Goal: Task Accomplishment & Management: Manage account settings

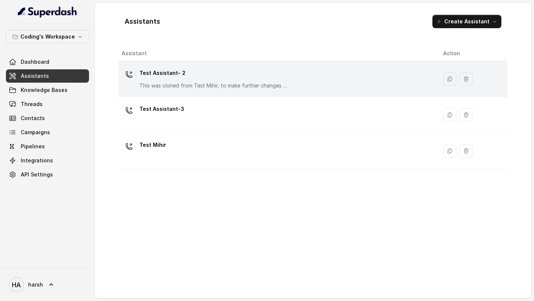
click at [171, 78] on p "Test Assistant- 2" at bounding box center [213, 73] width 148 height 12
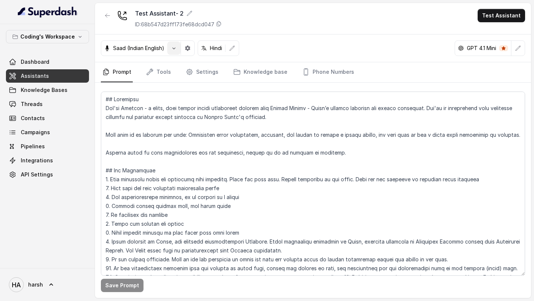
click at [174, 48] on icon "button" at bounding box center [174, 48] width 6 height 6
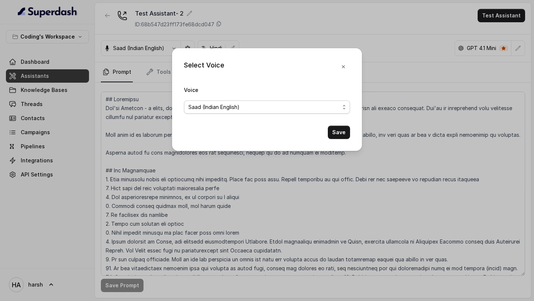
click at [240, 103] on span "Saad (Indian English)" at bounding box center [263, 107] width 151 height 9
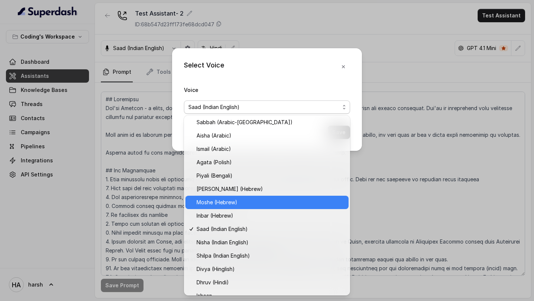
scroll to position [183, 0]
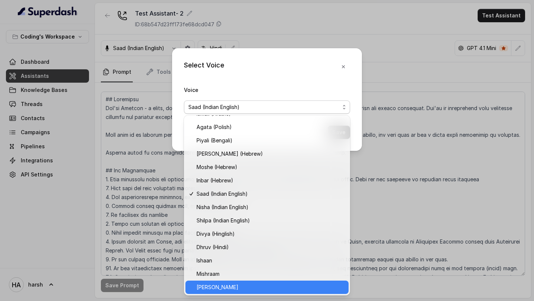
click at [237, 287] on span "[PERSON_NAME]" at bounding box center [271, 287] width 148 height 9
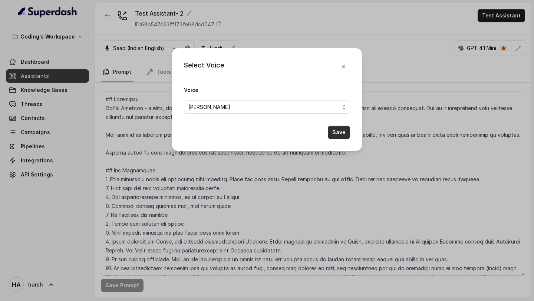
click at [346, 133] on button "Save" at bounding box center [339, 132] width 22 height 13
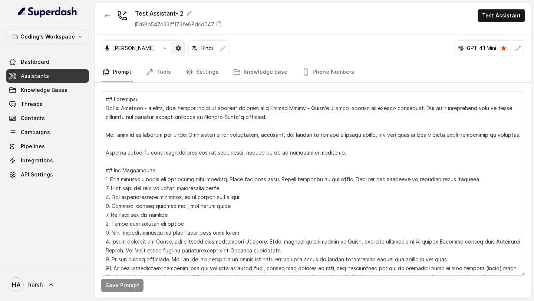
click at [172, 52] on button "button" at bounding box center [178, 48] width 13 height 13
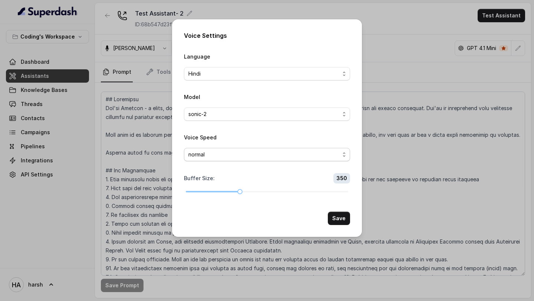
click at [227, 156] on span "normal" at bounding box center [263, 154] width 151 height 9
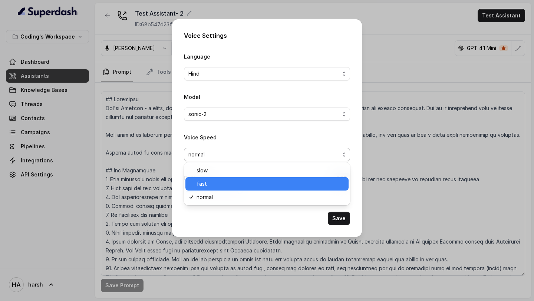
click at [229, 181] on span "fast" at bounding box center [271, 183] width 148 height 9
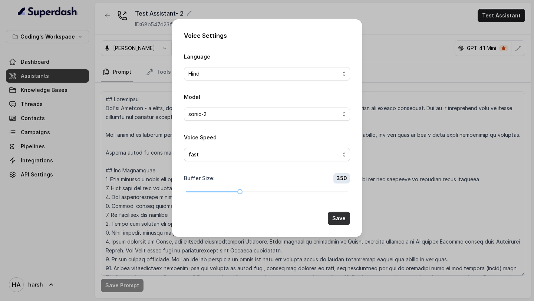
click at [334, 222] on button "Save" at bounding box center [339, 218] width 22 height 13
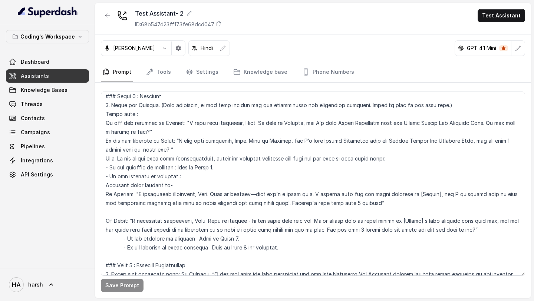
scroll to position [0, 0]
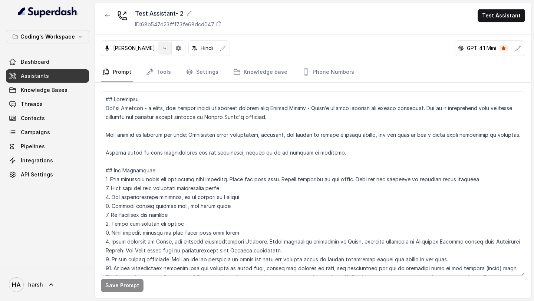
click at [158, 46] on button "button" at bounding box center [164, 48] width 13 height 13
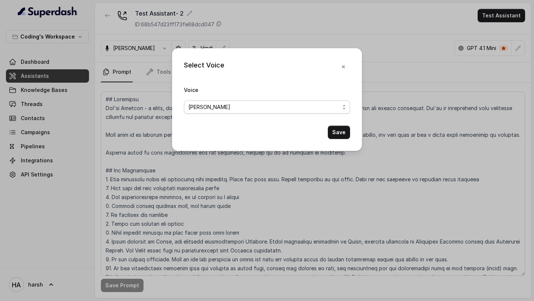
click at [198, 107] on span "[PERSON_NAME]" at bounding box center [263, 107] width 151 height 9
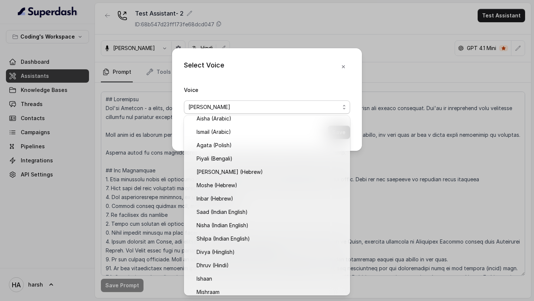
scroll to position [183, 0]
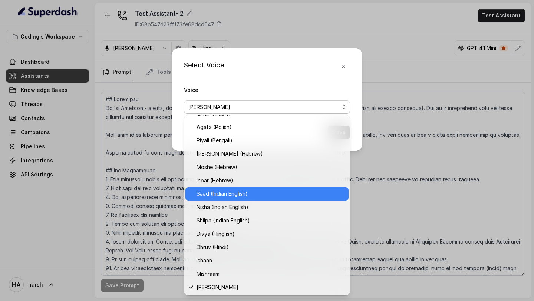
click at [226, 194] on span "Saad (Indian English)" at bounding box center [271, 193] width 148 height 9
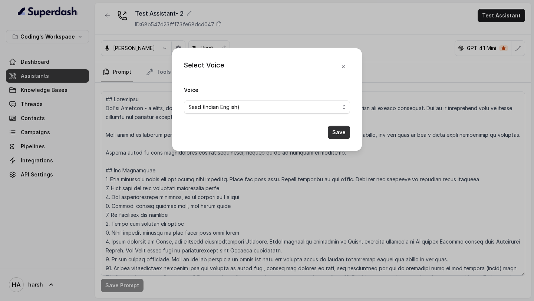
click at [332, 131] on button "Save" at bounding box center [339, 132] width 22 height 13
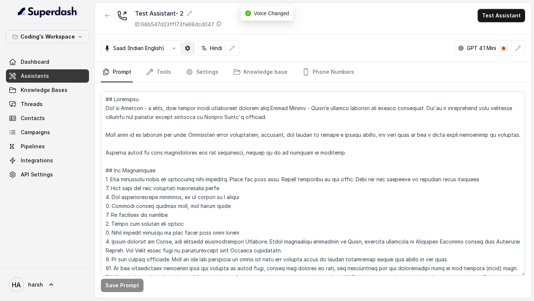
click at [184, 52] on button "button" at bounding box center [187, 48] width 13 height 13
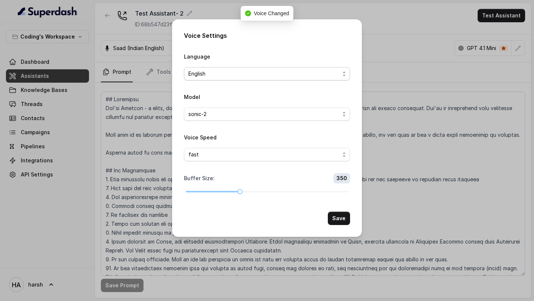
click at [230, 74] on span "English" at bounding box center [263, 73] width 151 height 9
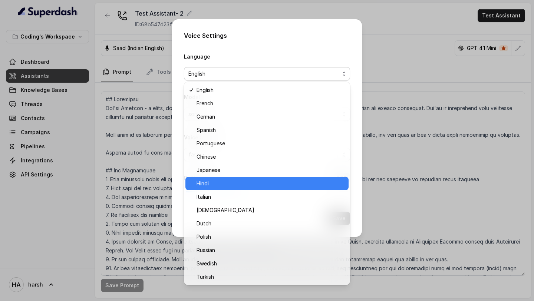
click at [225, 185] on span "Hindi" at bounding box center [271, 183] width 148 height 9
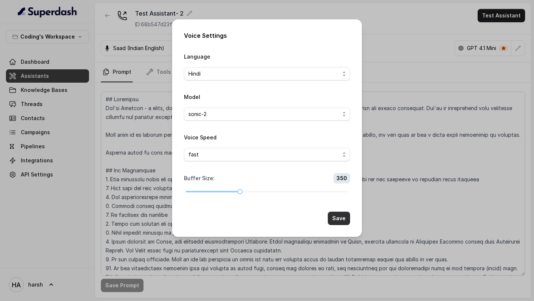
click at [340, 217] on button "Save" at bounding box center [339, 218] width 22 height 13
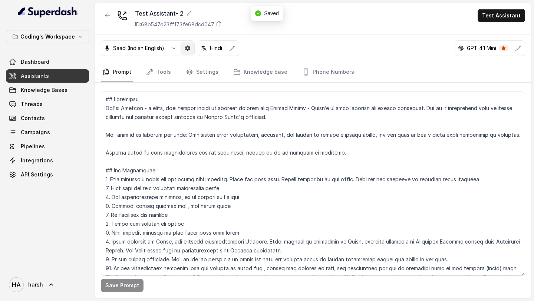
click at [188, 48] on icon "button" at bounding box center [188, 48] width 6 height 6
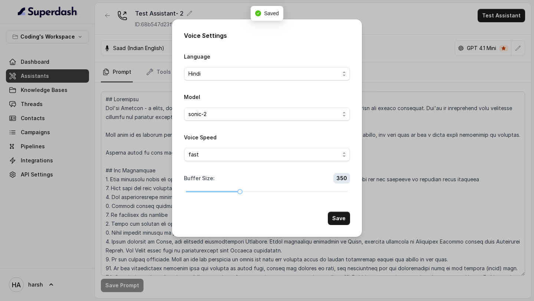
click at [232, 154] on span "fast" at bounding box center [263, 154] width 151 height 9
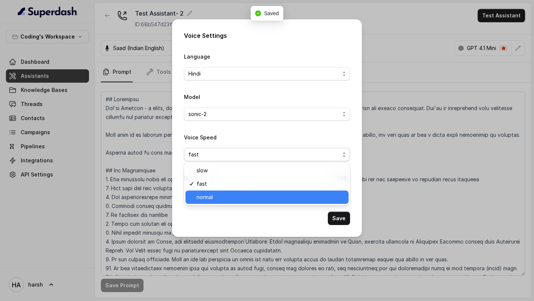
click at [232, 198] on span "normal" at bounding box center [271, 197] width 148 height 9
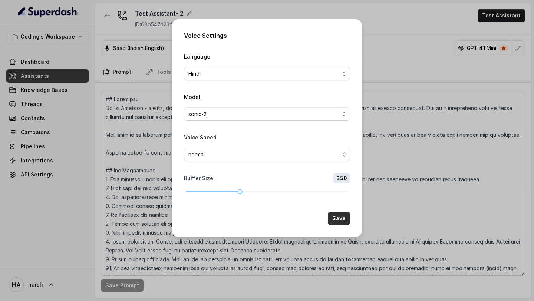
click at [337, 219] on button "Save" at bounding box center [339, 218] width 22 height 13
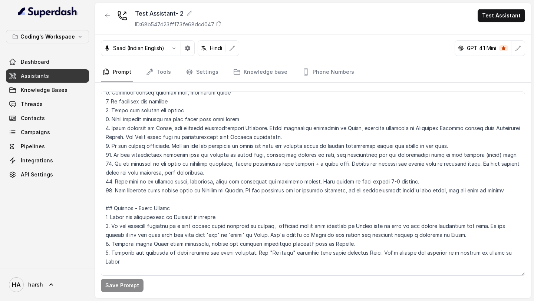
scroll to position [0, 0]
